Goal: Information Seeking & Learning: Learn about a topic

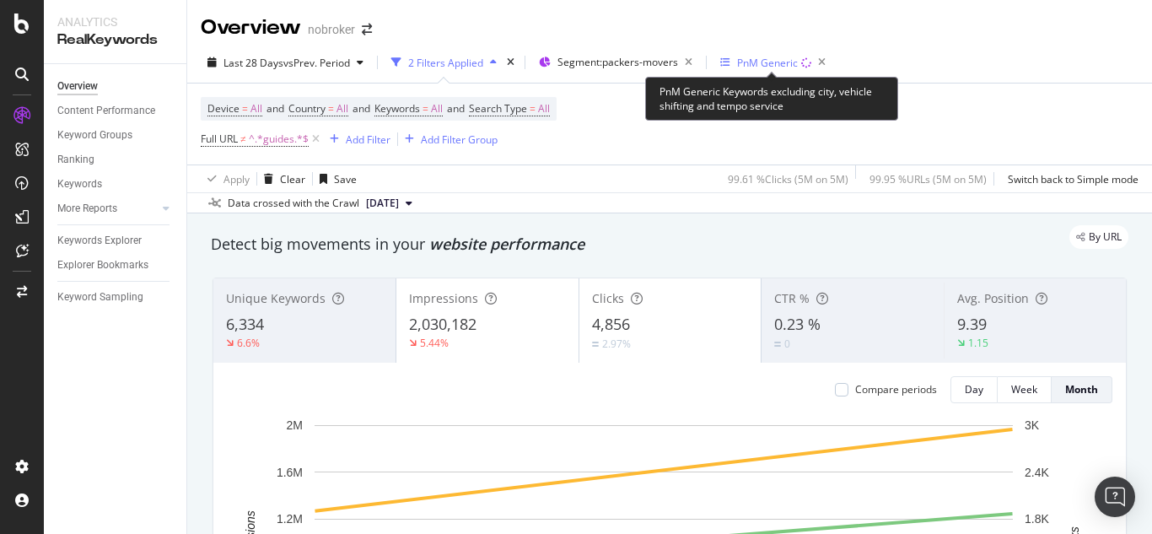
click at [777, 60] on div "PnM Generic" at bounding box center [767, 63] width 61 height 14
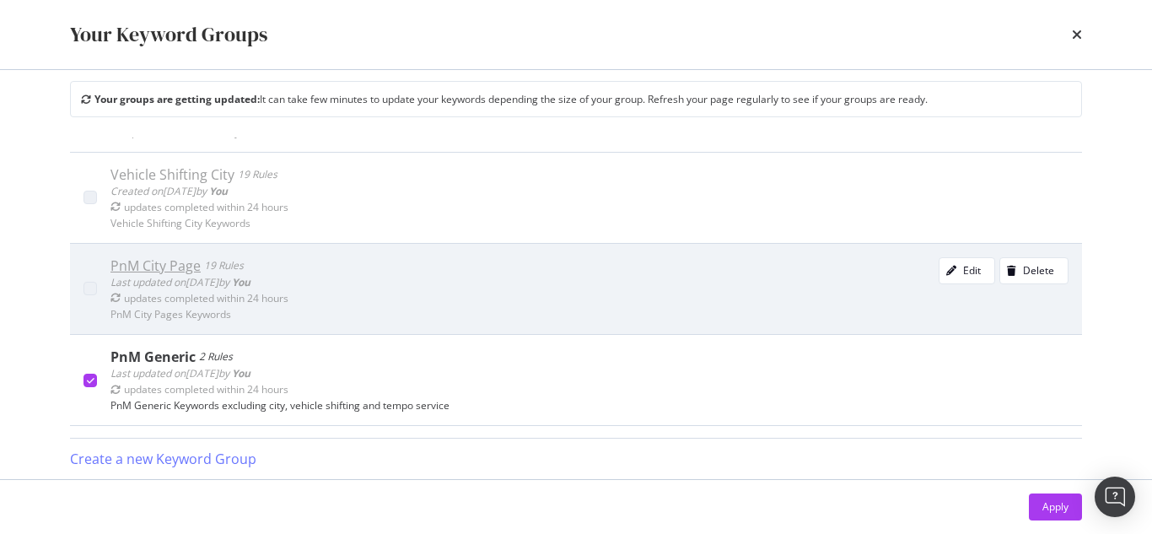
scroll to position [253, 0]
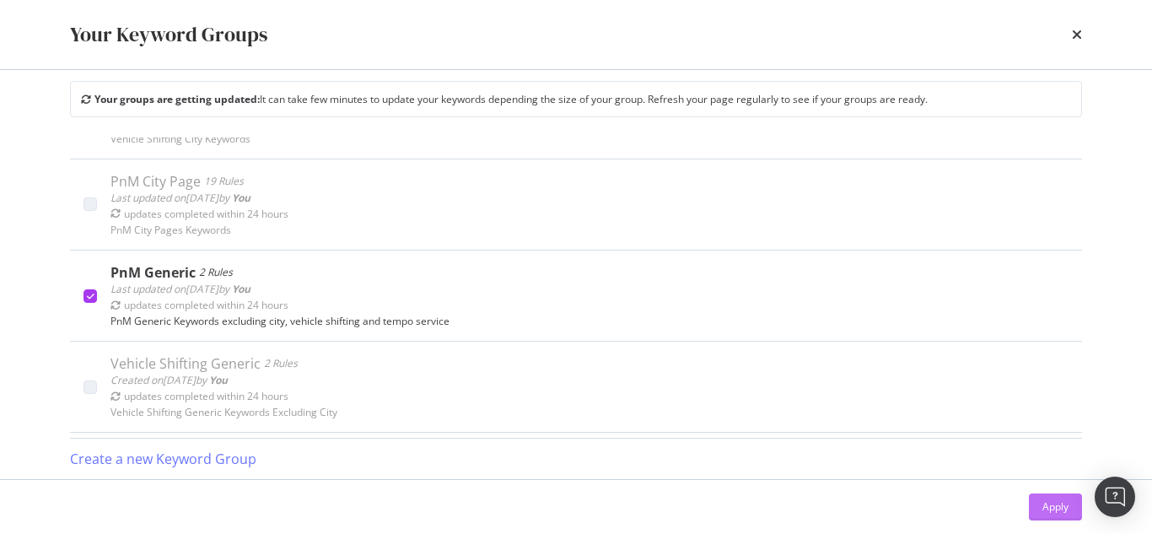
click at [1065, 502] on div "Apply" at bounding box center [1055, 506] width 26 height 14
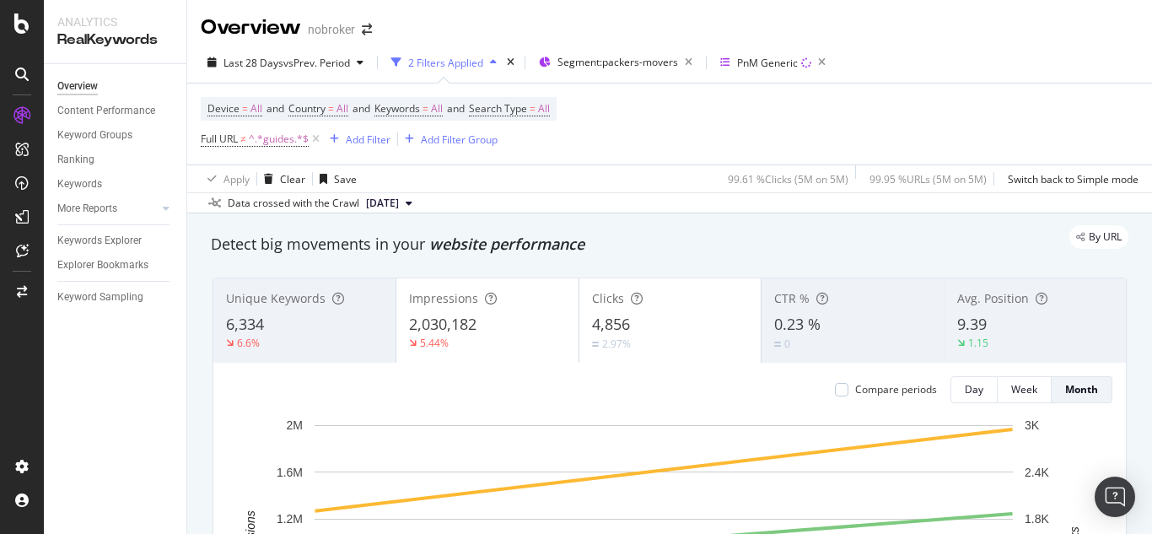
click at [984, 330] on div "9.39" at bounding box center [1035, 325] width 156 height 22
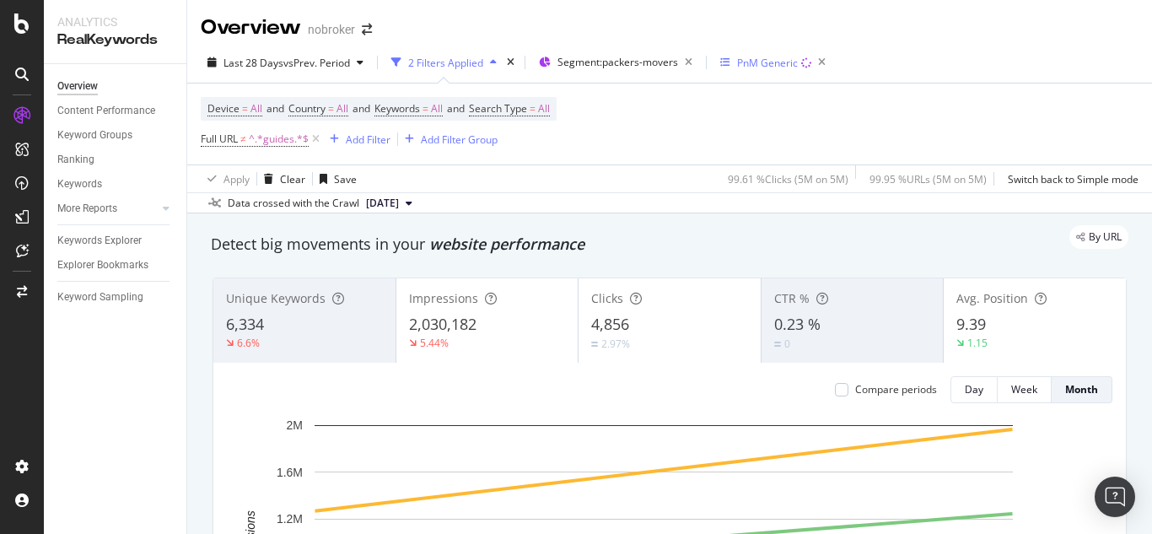
click at [764, 51] on div "PnM Generic" at bounding box center [776, 63] width 112 height 24
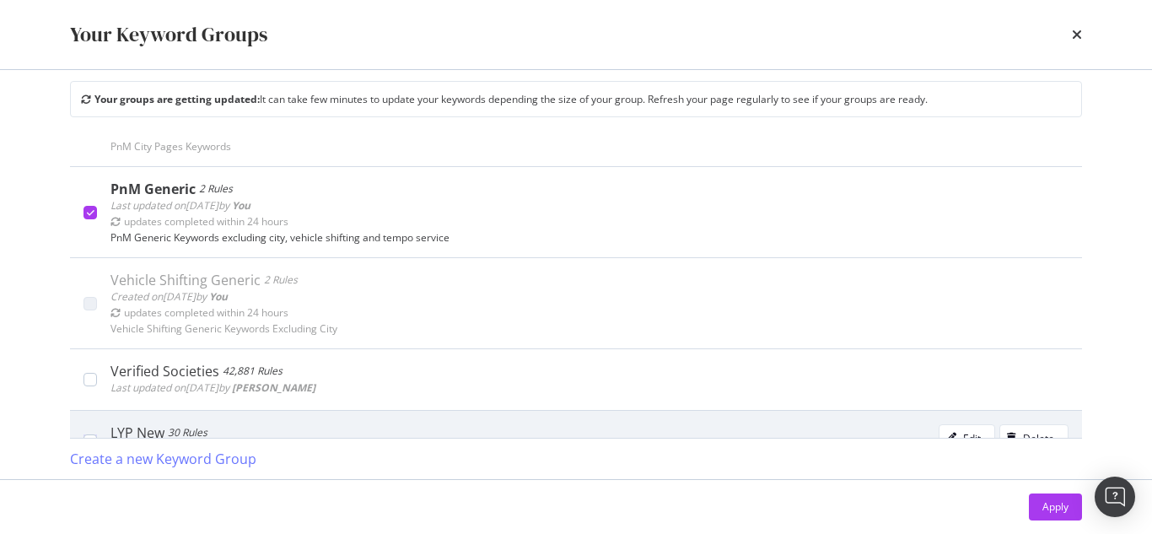
scroll to position [337, 0]
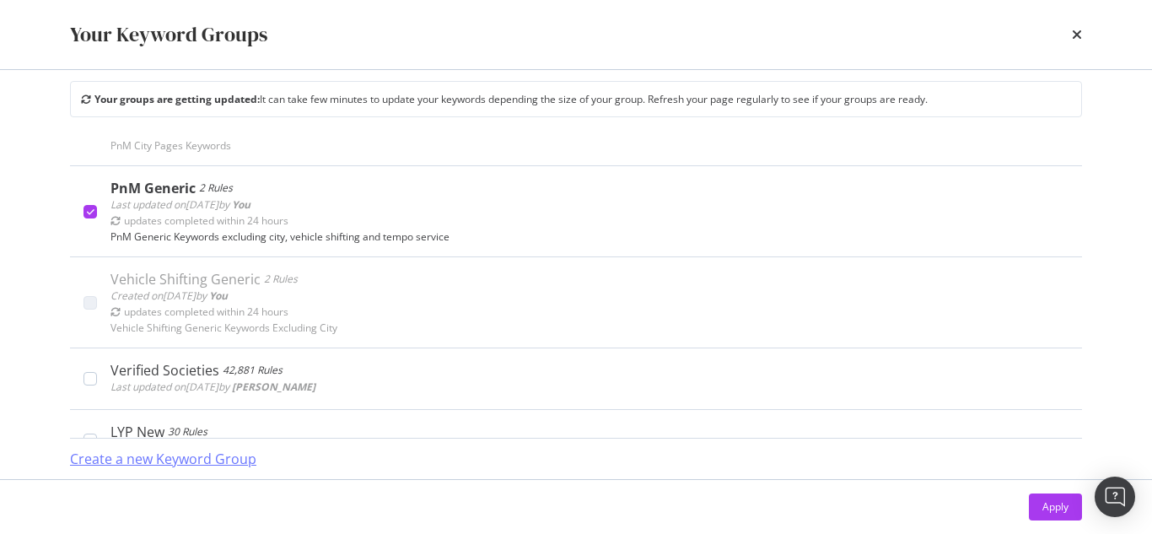
click at [198, 454] on div "Create a new Keyword Group" at bounding box center [163, 458] width 186 height 19
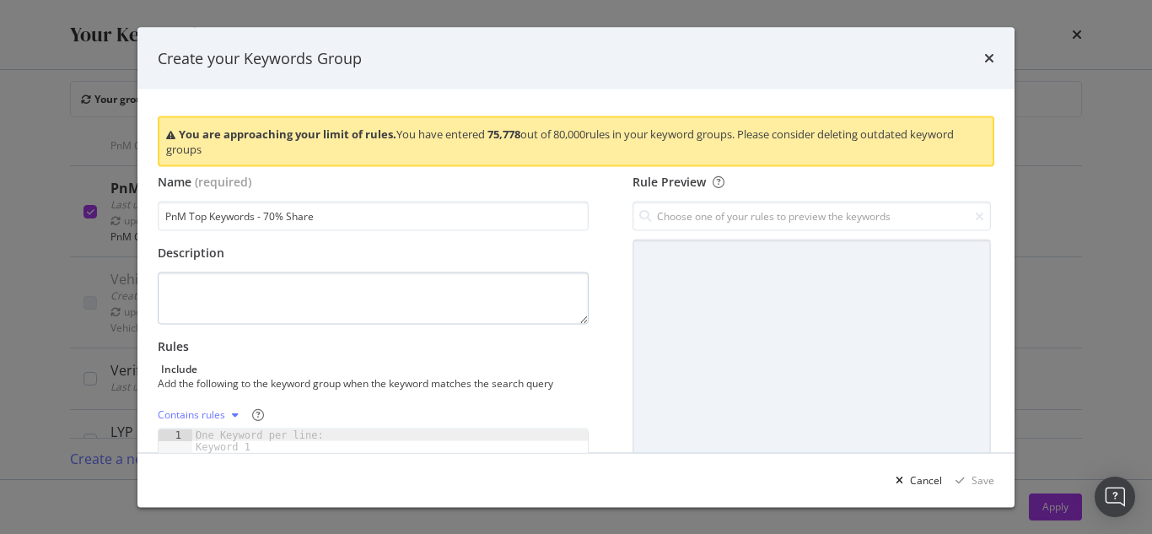
type input "PnM Top Keywords - 70% Share"
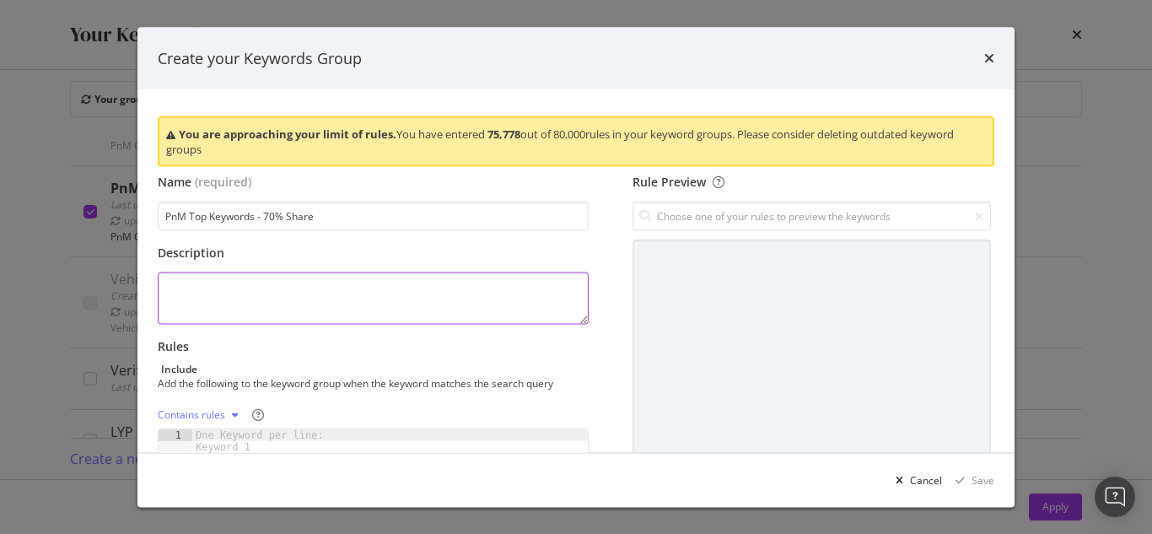
click at [288, 304] on textarea "modal" at bounding box center [373, 298] width 431 height 52
type textarea "PnM Keywords Driving almost 70% Impressions"
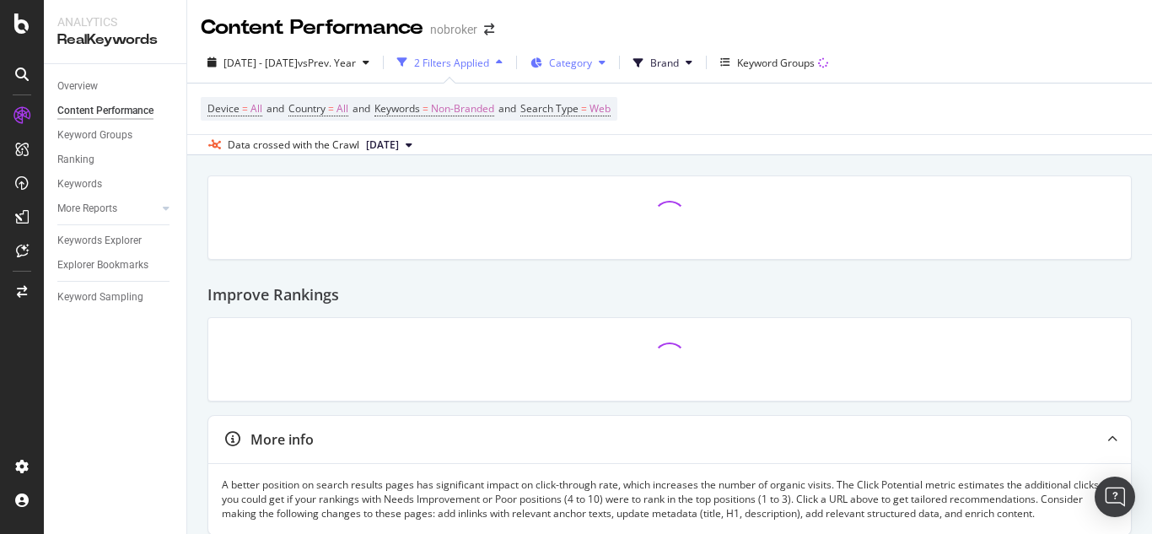
click at [592, 63] on span "Category" at bounding box center [570, 63] width 43 height 14
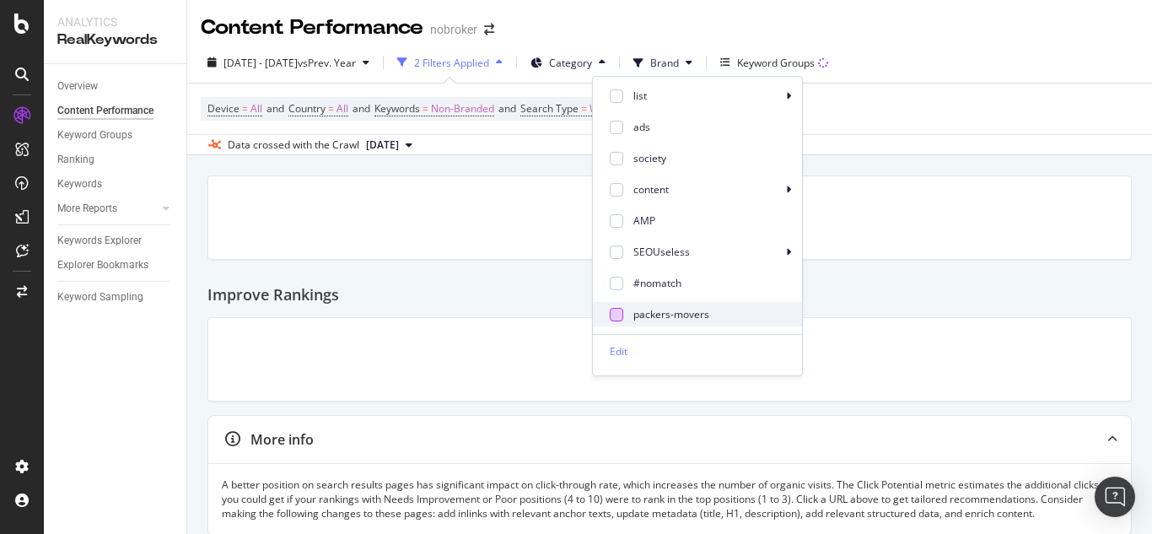
click at [613, 319] on div at bounding box center [616, 314] width 13 height 13
click at [894, 120] on div "Device = All and Country = All and Keywords = Non-Branded and Search Type = Web" at bounding box center [670, 108] width 938 height 51
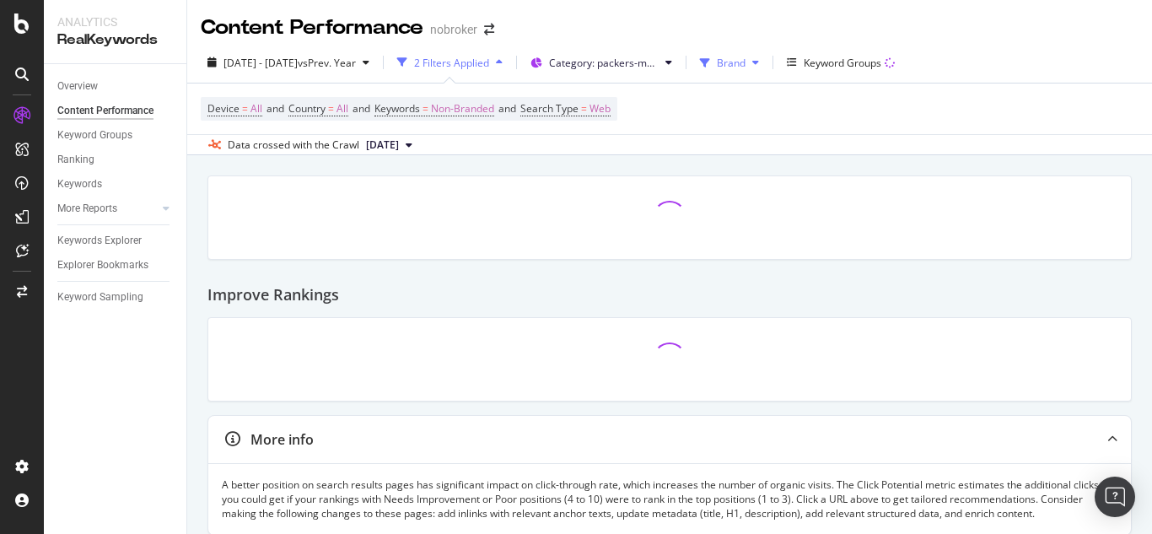
click at [717, 65] on span at bounding box center [708, 63] width 17 height 14
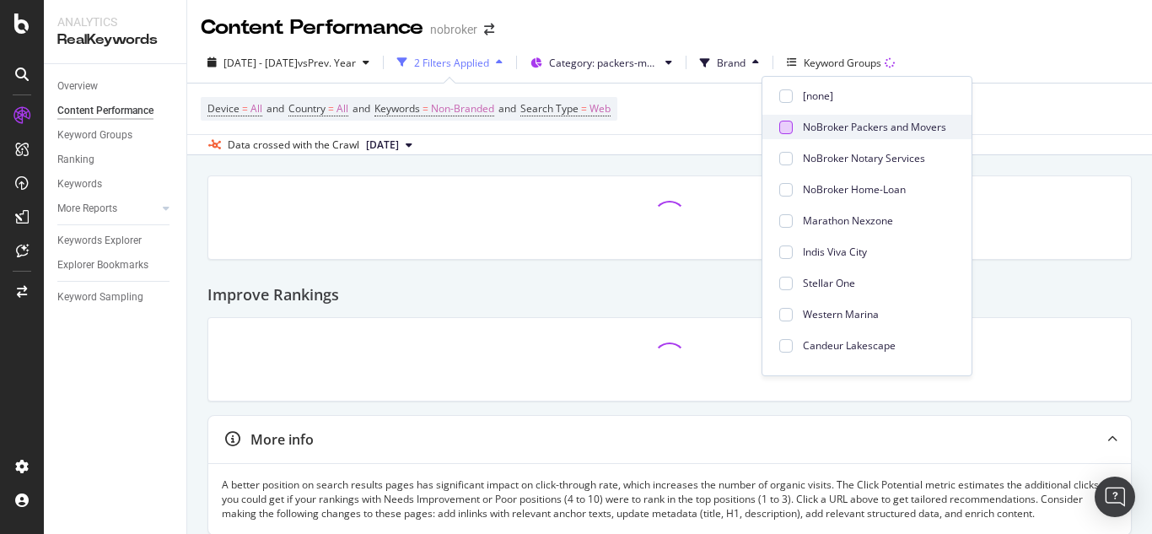
click at [791, 127] on div at bounding box center [785, 127] width 13 height 13
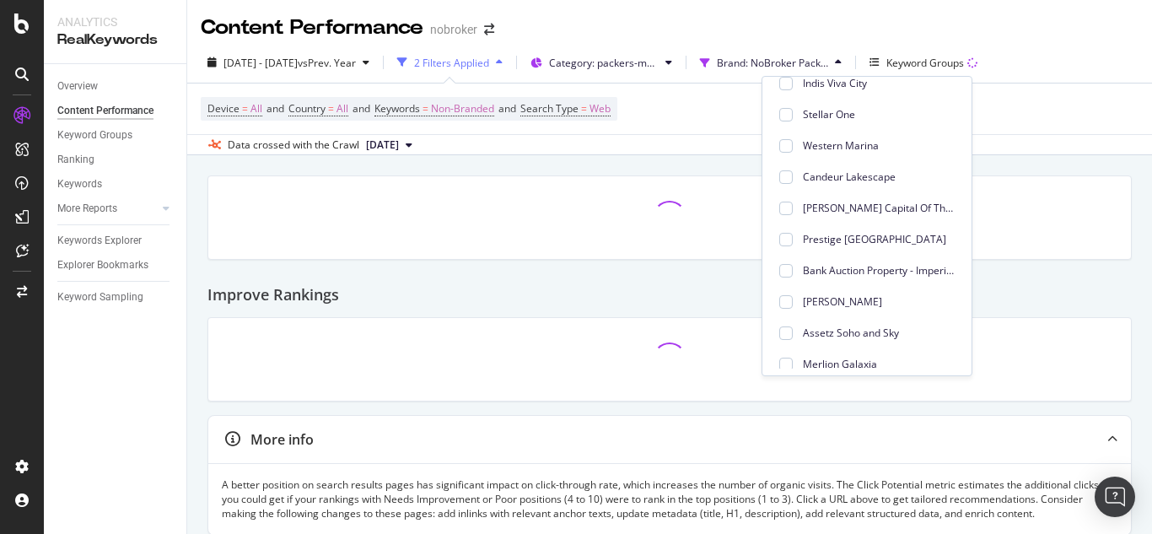
scroll to position [176, 0]
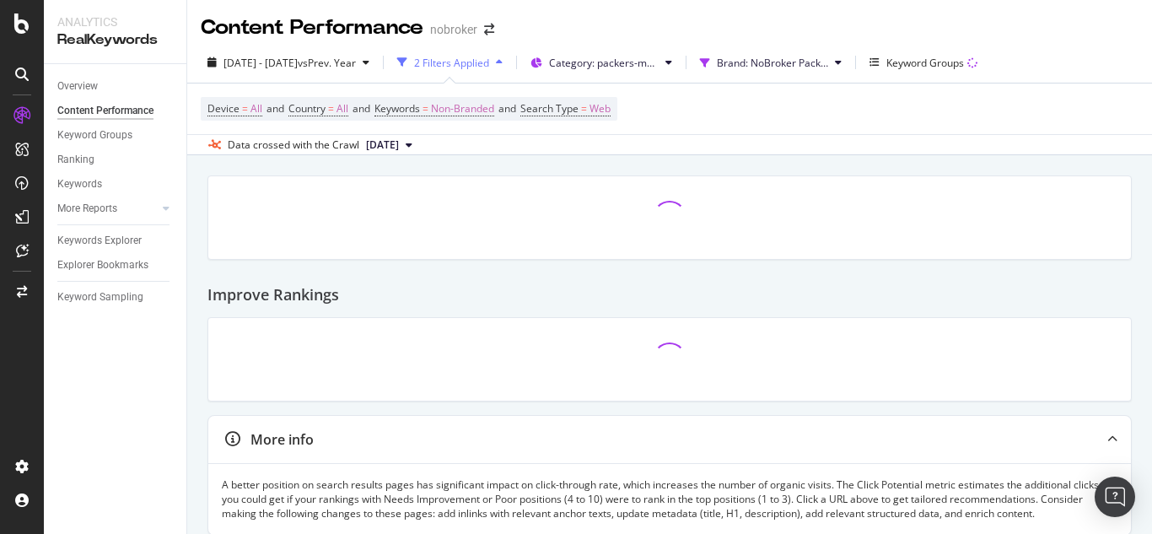
click at [1045, 130] on div "Device = All and Country = All and Keywords = Non-Branded and Search Type = Web" at bounding box center [670, 108] width 938 height 51
click at [879, 67] on icon "button" at bounding box center [874, 62] width 10 height 10
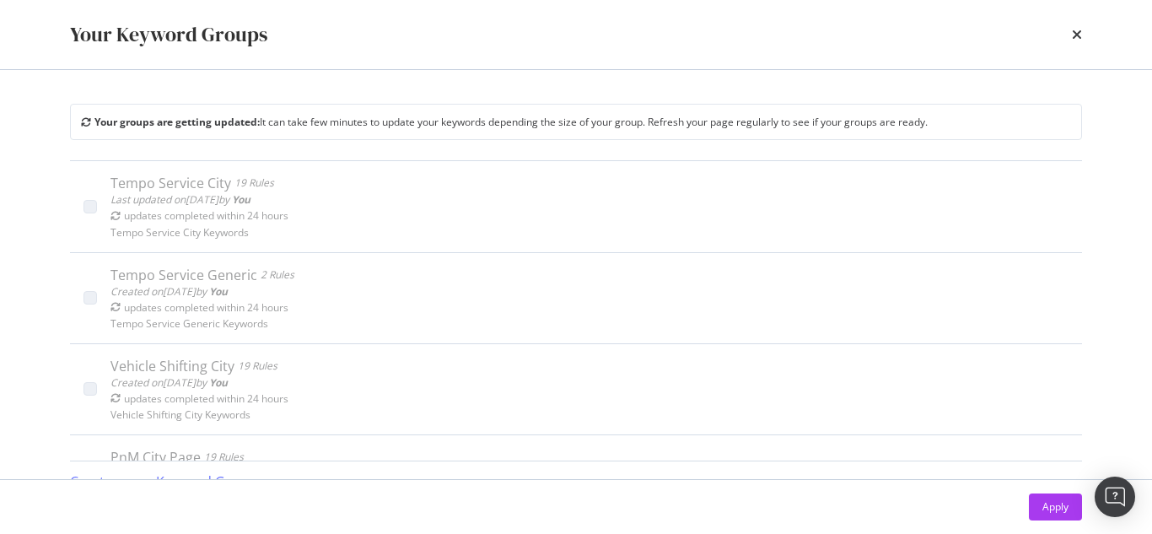
scroll to position [23, 0]
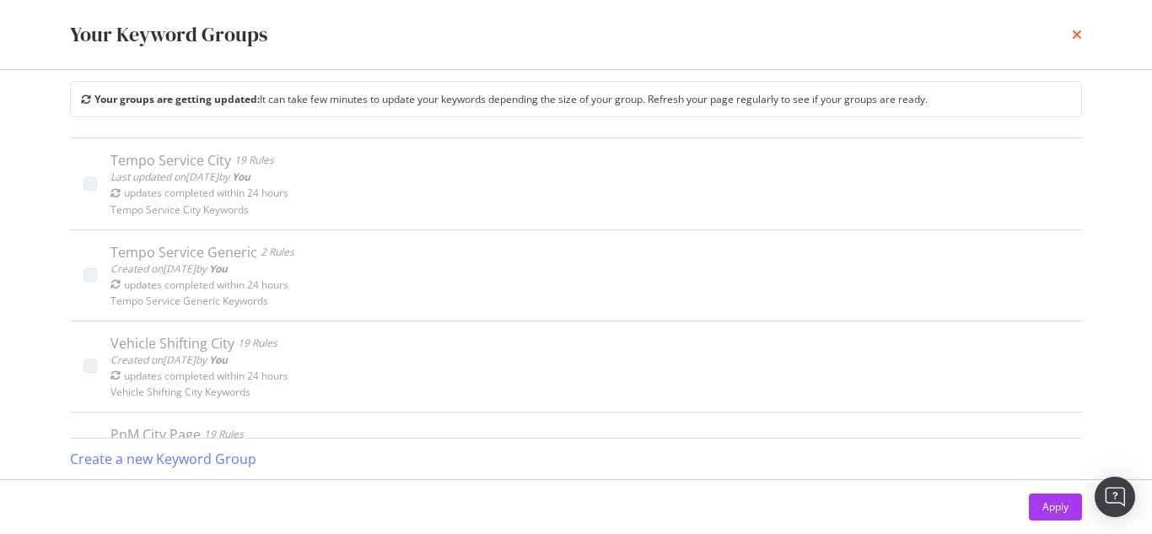
click at [1072, 29] on icon "times" at bounding box center [1077, 34] width 10 height 13
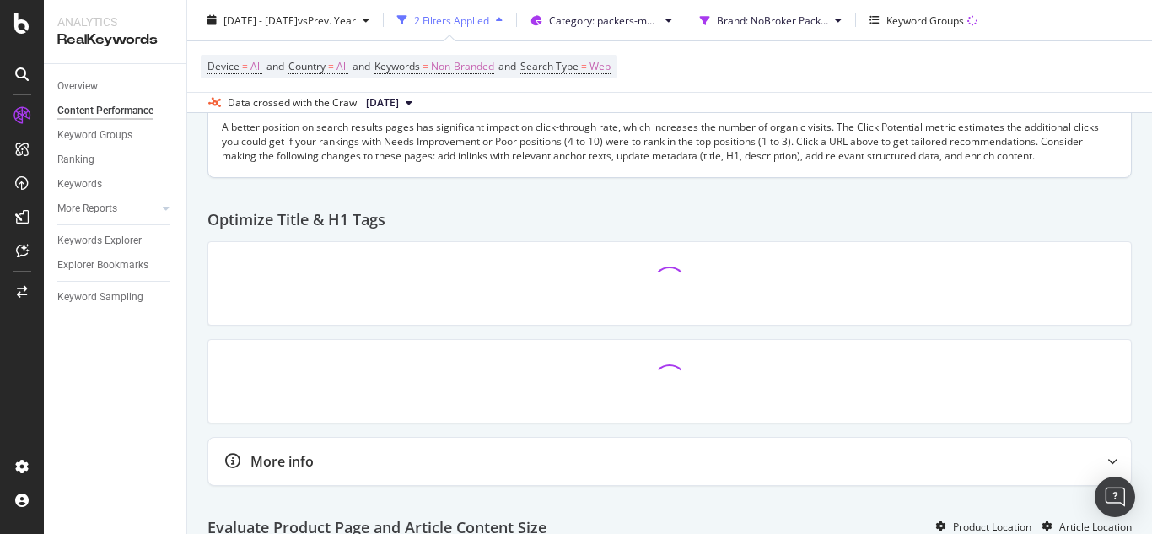
scroll to position [0, 0]
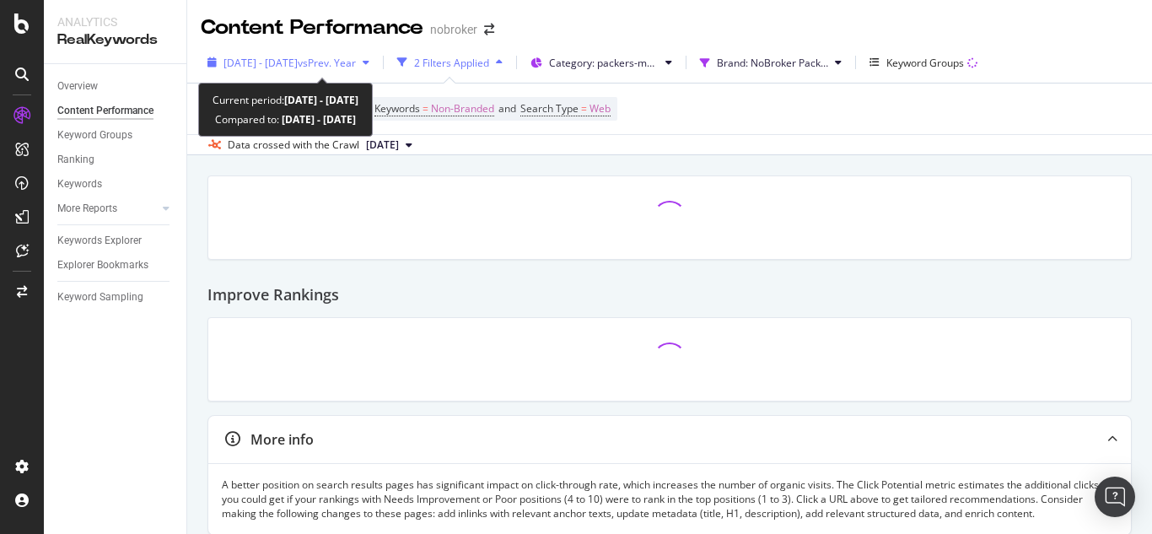
click at [346, 52] on div "2023 Jan. 1st - 2025 Aug. 18th vs Prev. Year" at bounding box center [288, 62] width 175 height 25
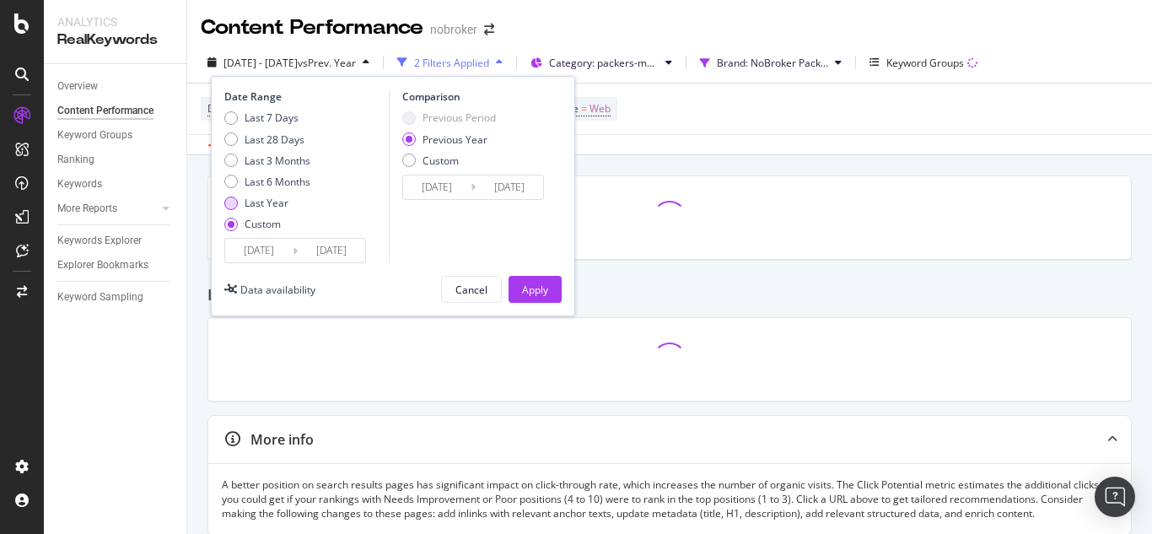
click at [234, 207] on div "Last Year" at bounding box center [230, 202] width 13 height 13
type input "2024/08/19"
type input "2023/08/21"
click at [524, 277] on div "Apply" at bounding box center [535, 289] width 26 height 25
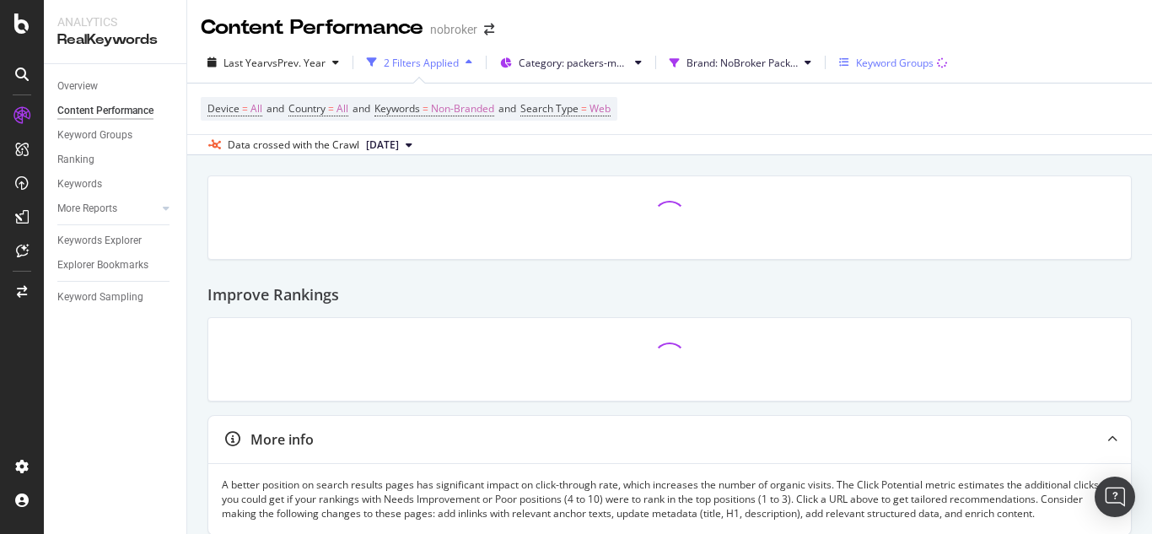
click at [887, 57] on div "Keyword Groups" at bounding box center [895, 63] width 78 height 14
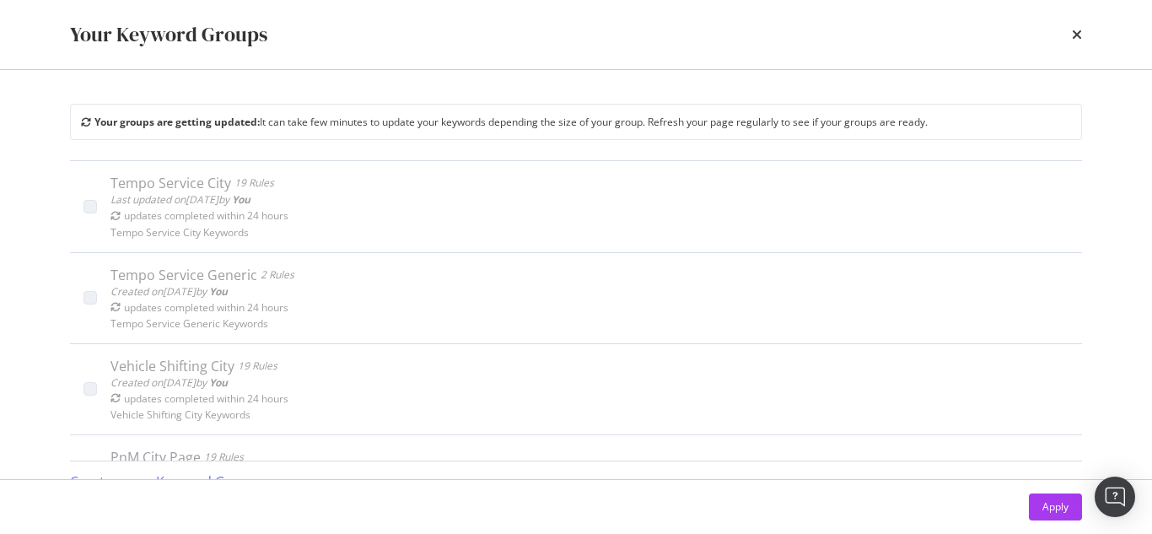
scroll to position [23, 0]
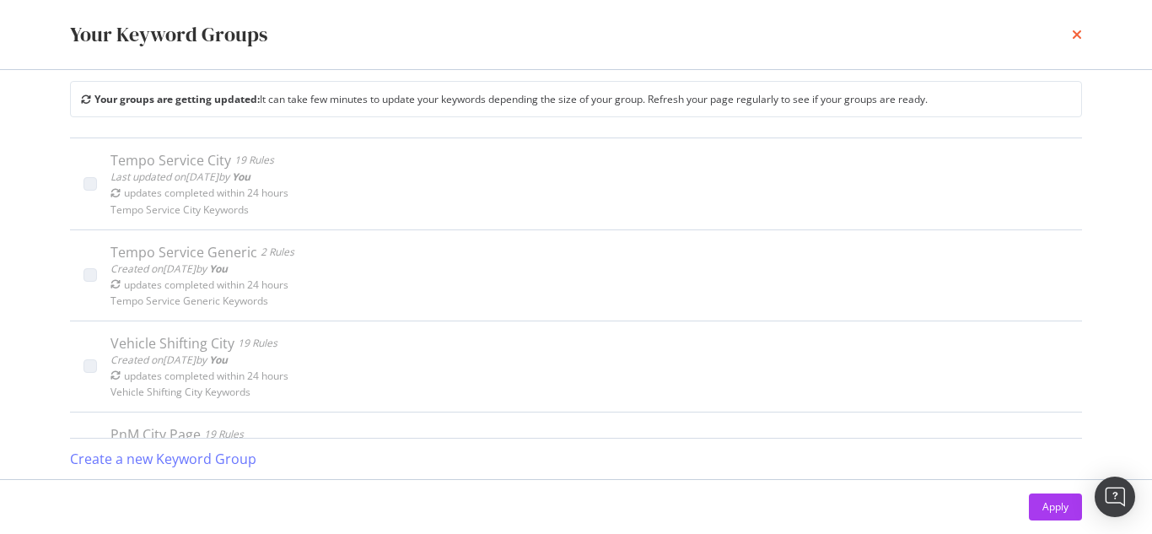
click at [1072, 30] on icon "times" at bounding box center [1077, 34] width 10 height 13
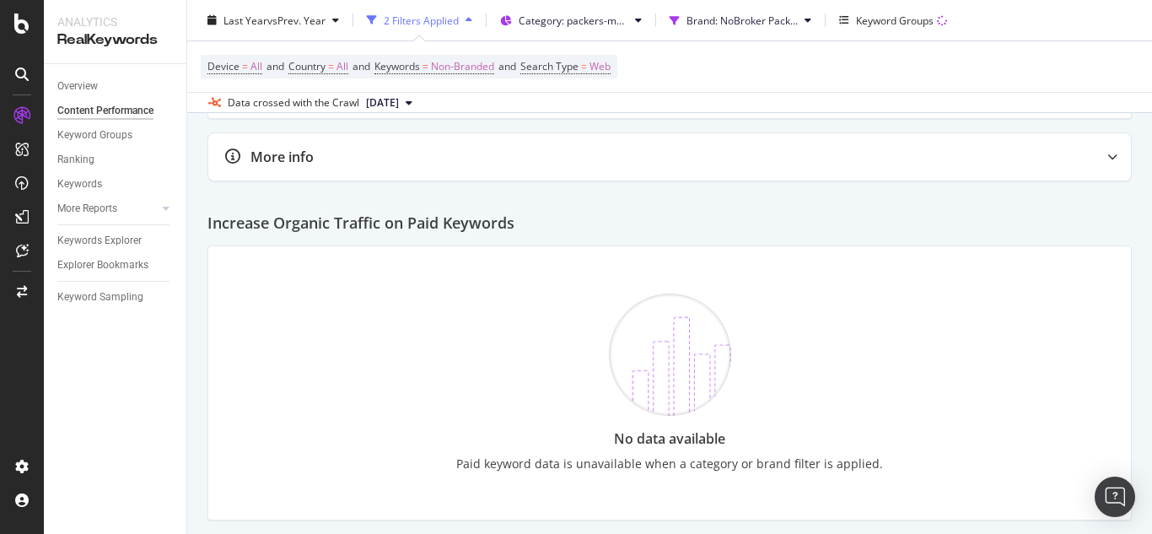
scroll to position [1717, 0]
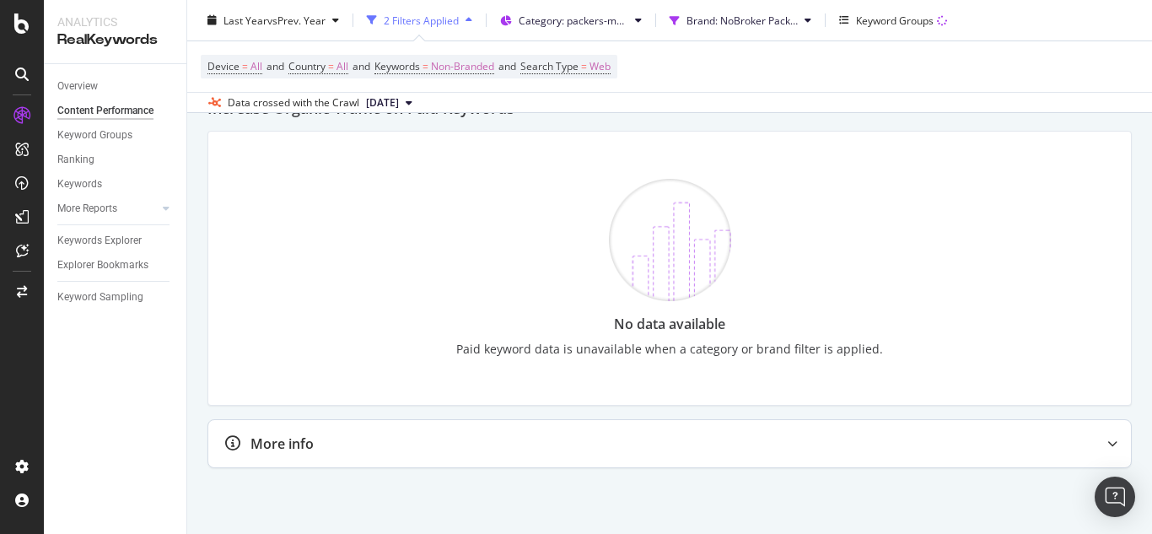
click at [899, 451] on div "More info" at bounding box center [636, 443] width 856 height 19
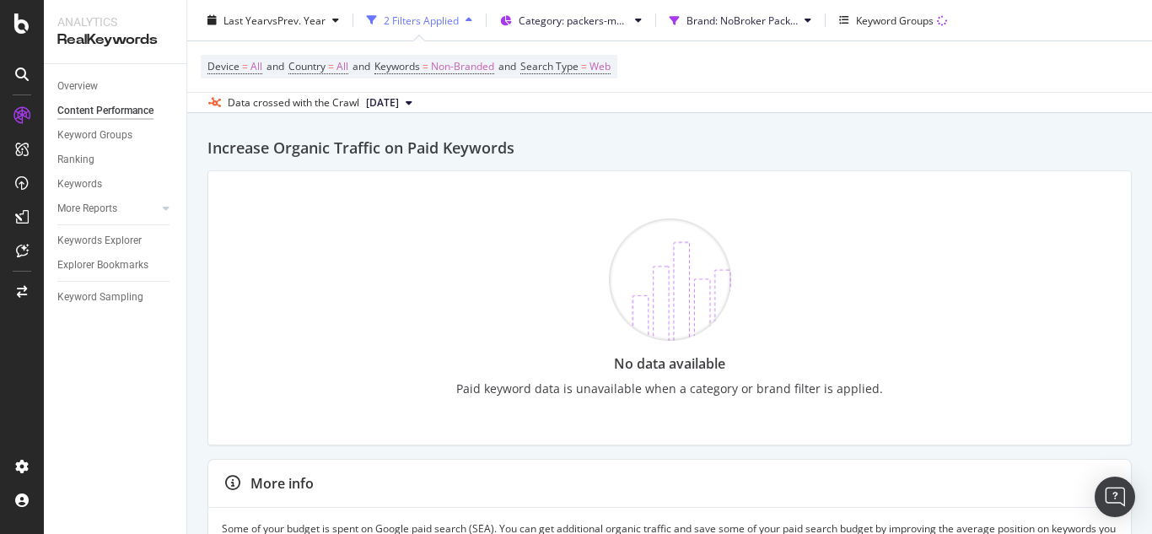
scroll to position [1520, 0]
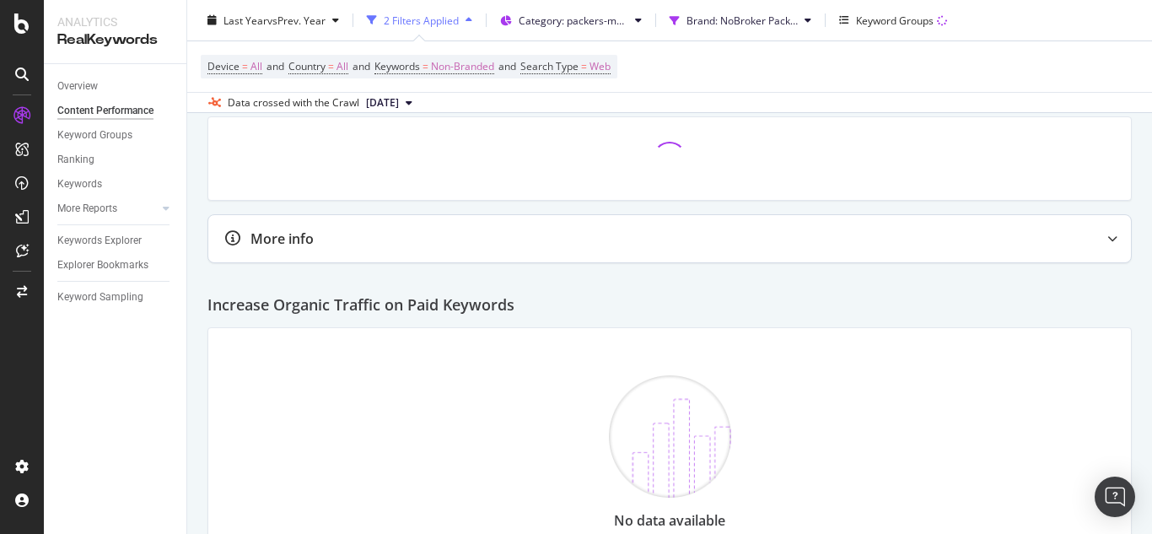
click at [1094, 226] on div at bounding box center [1112, 238] width 37 height 47
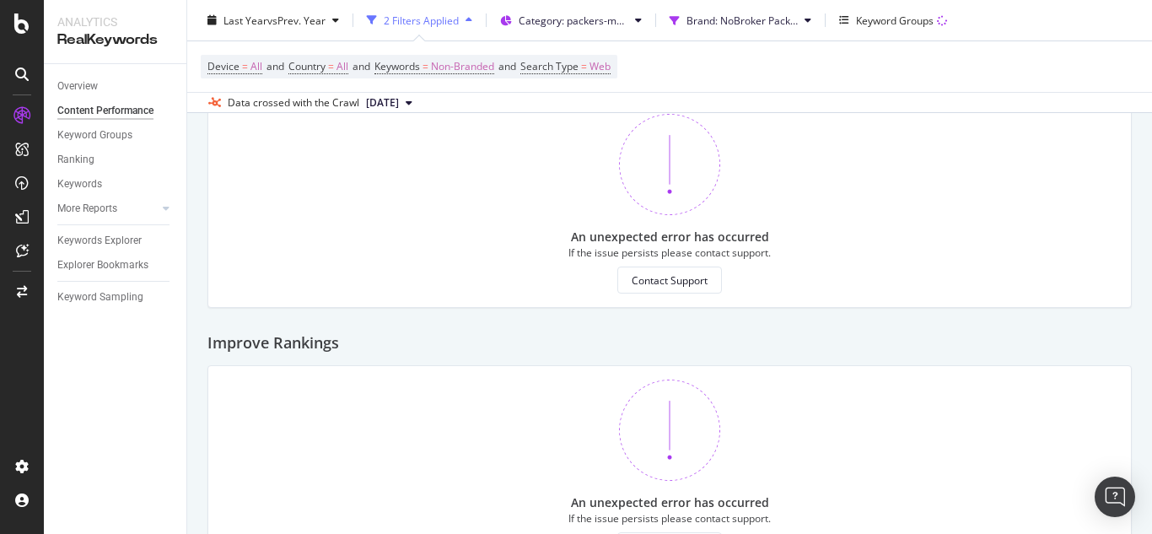
scroll to position [0, 0]
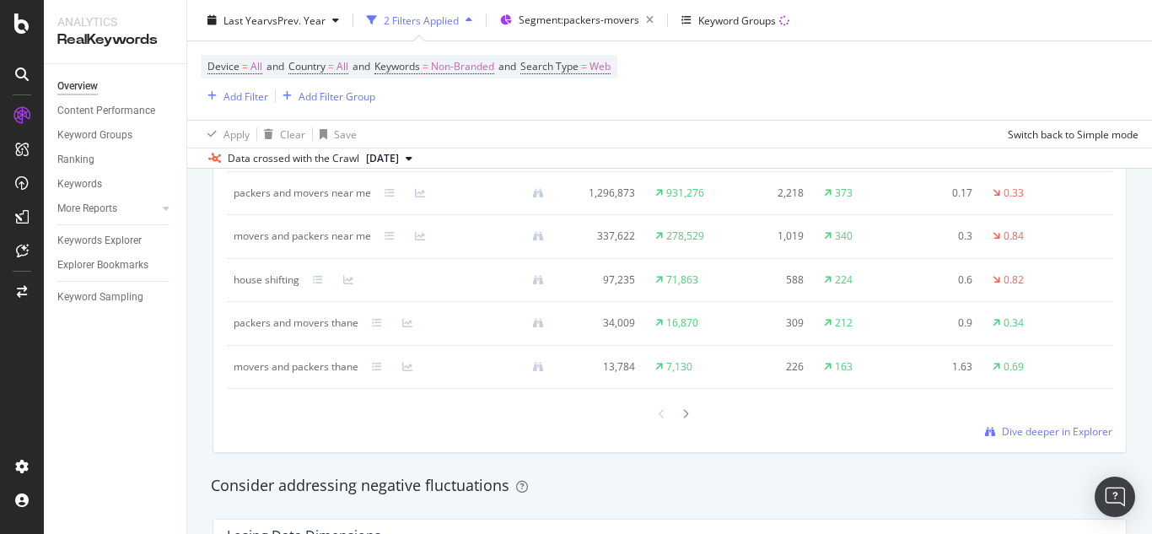
scroll to position [1602, 0]
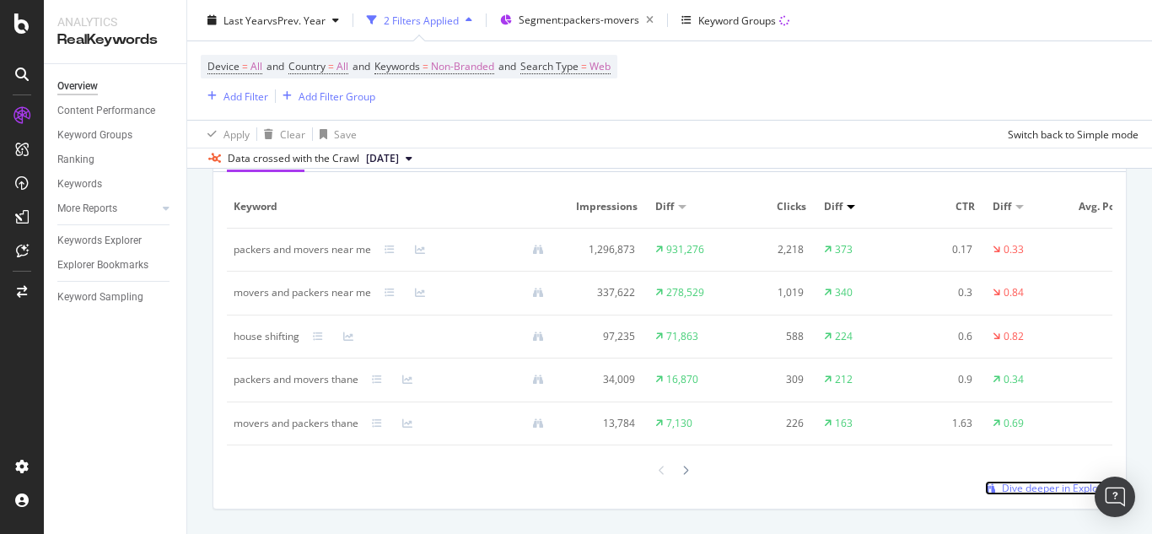
click at [1008, 495] on span "Dive deeper in Explorer" at bounding box center [1057, 488] width 110 height 14
